Goal: Navigation & Orientation: Find specific page/section

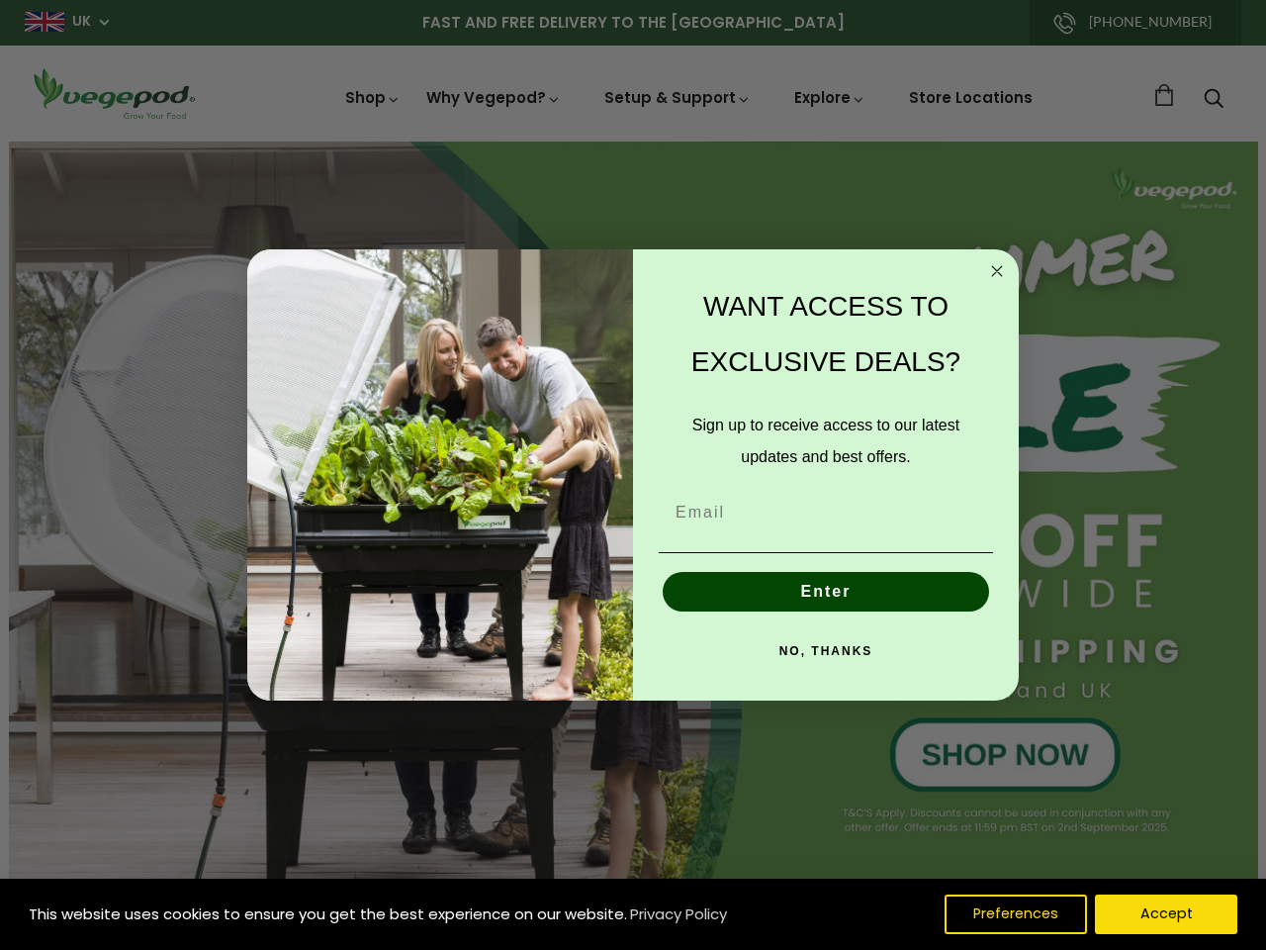
click at [633, 475] on div "WANT ACCESS TO EXCLUSIVE DEALS? Sign up to receive access to our latest updates…" at bounding box center [816, 475] width 366 height 413
click at [997, 271] on icon "Close dialog" at bounding box center [997, 271] width 10 height 10
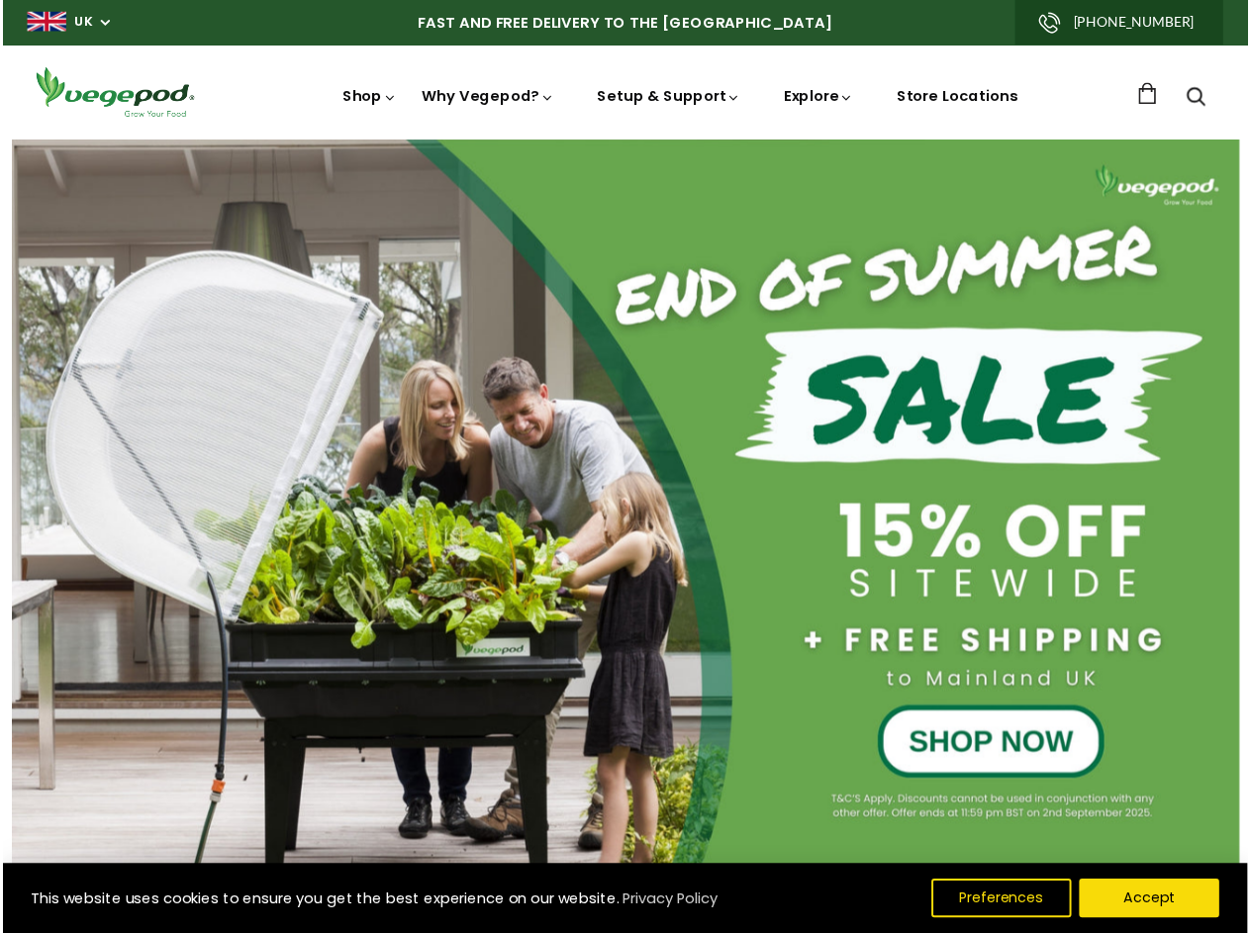
scroll to position [0, 601]
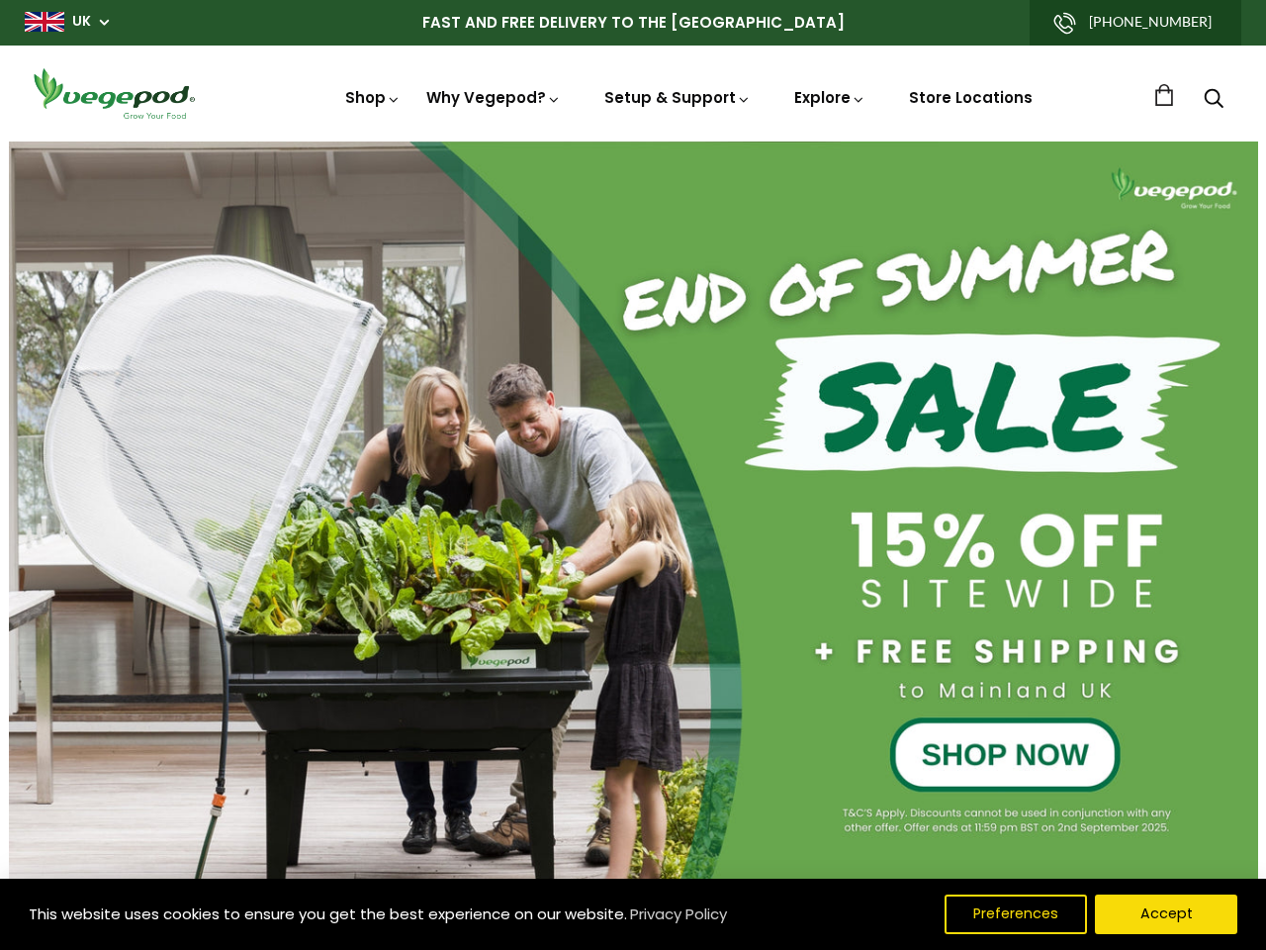
click at [826, 617] on button "Enter" at bounding box center [826, 637] width 327 height 40
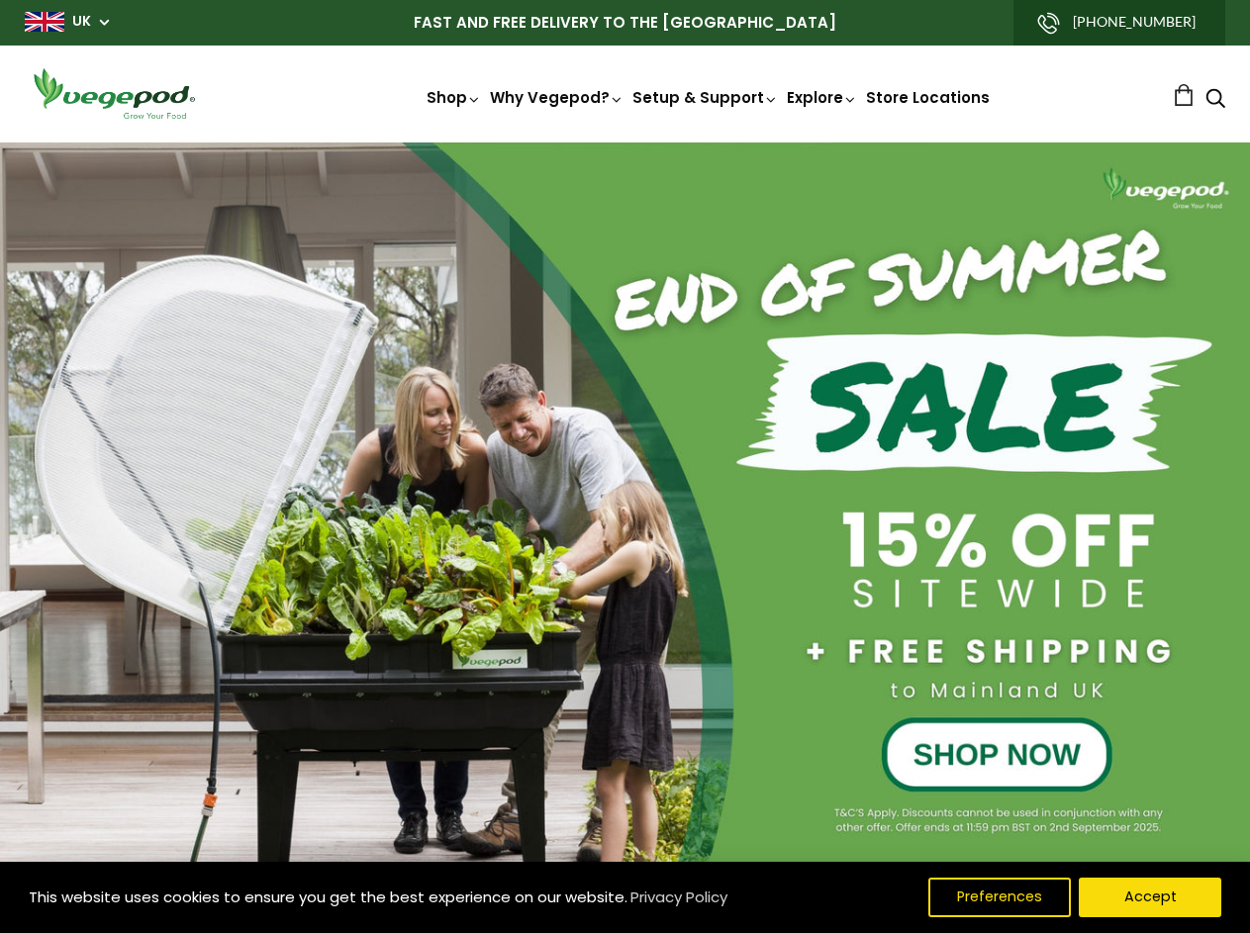
scroll to position [0, 1184]
